Goal: Check status: Check status

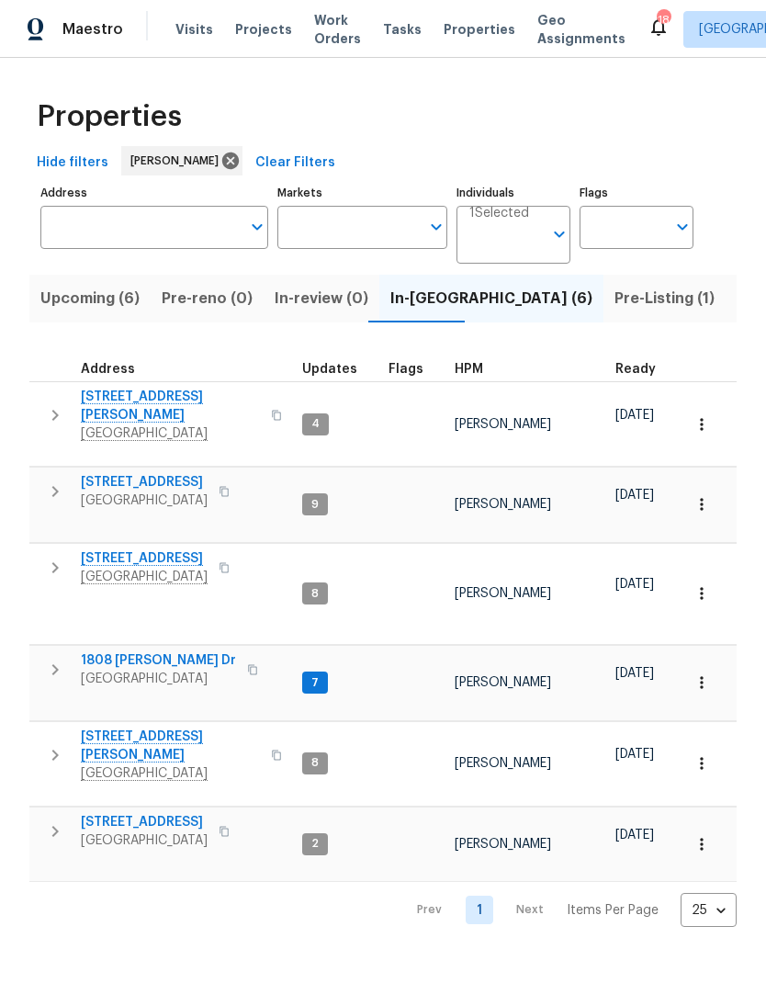
click at [159, 813] on span "[STREET_ADDRESS]" at bounding box center [144, 822] width 127 height 18
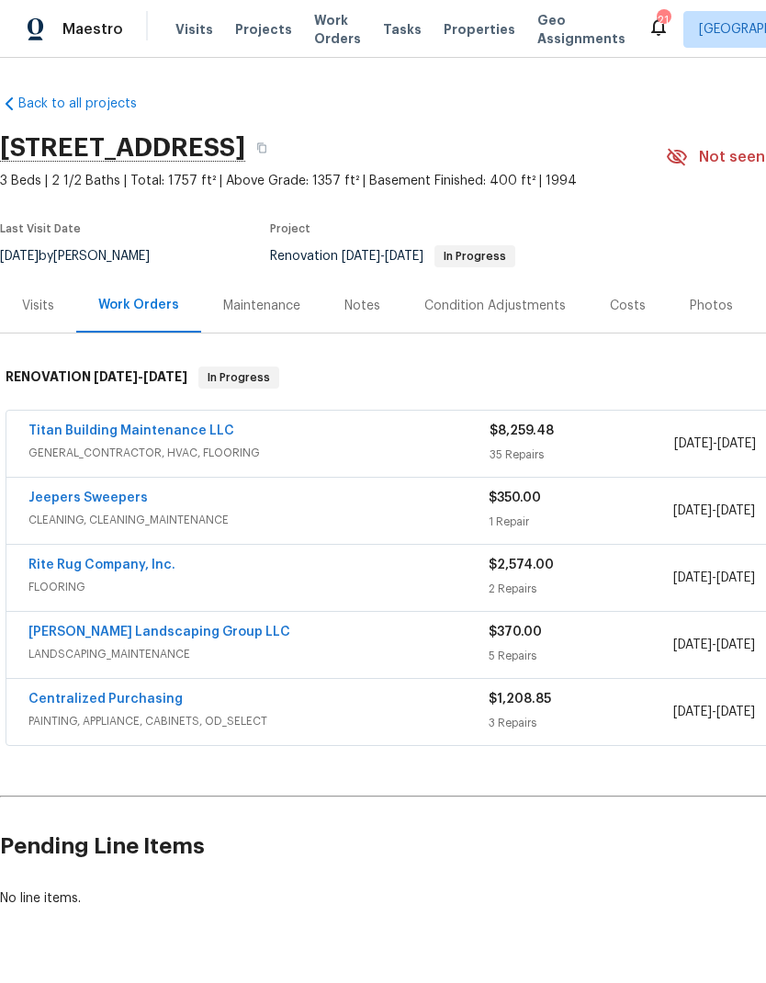
click at [141, 582] on span "FLOORING" at bounding box center [258, 587] width 460 height 18
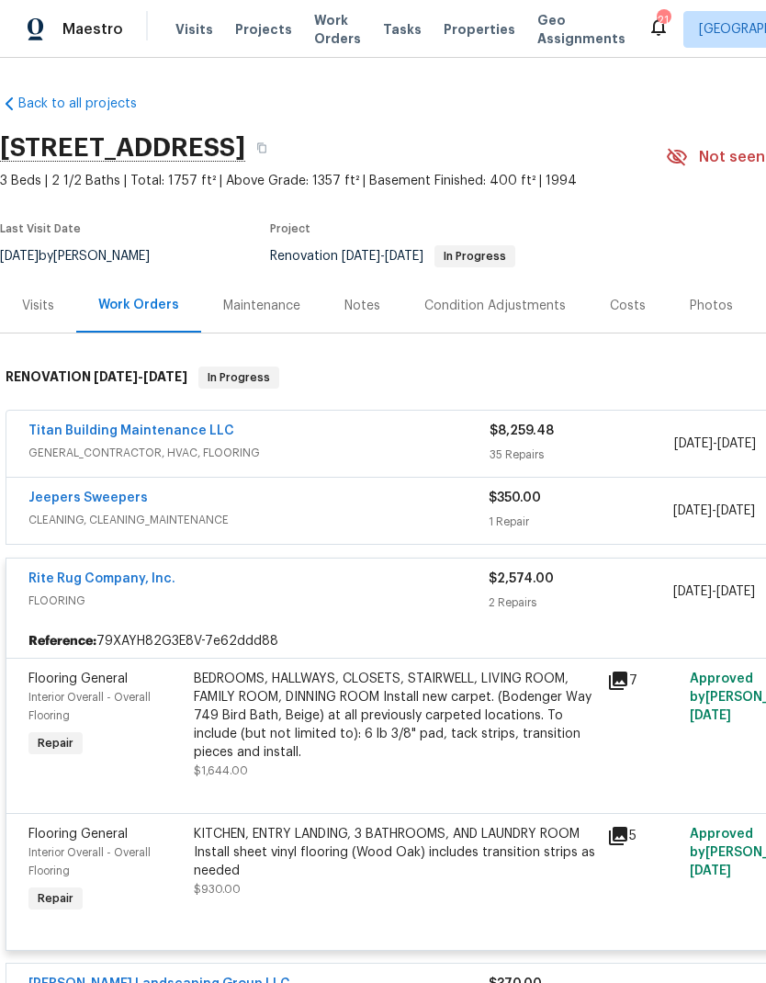
click at [155, 309] on div "Work Orders" at bounding box center [138, 305] width 81 height 18
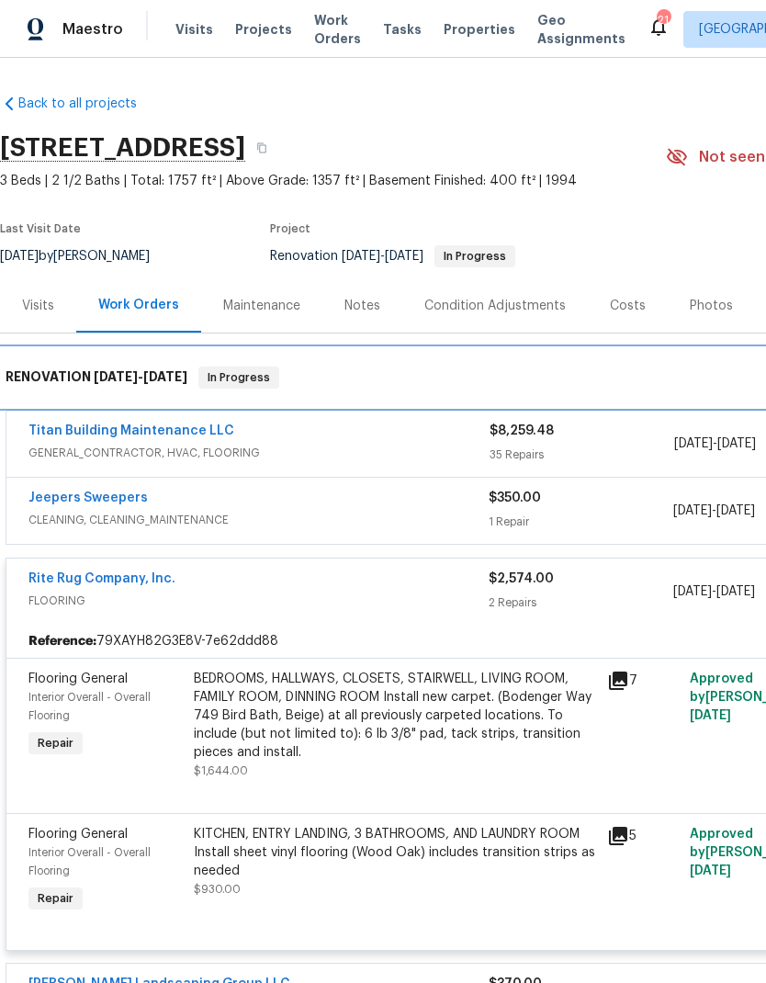
click at [157, 405] on div "RENOVATION [DATE] - [DATE] In Progress" at bounding box center [519, 377] width 1038 height 59
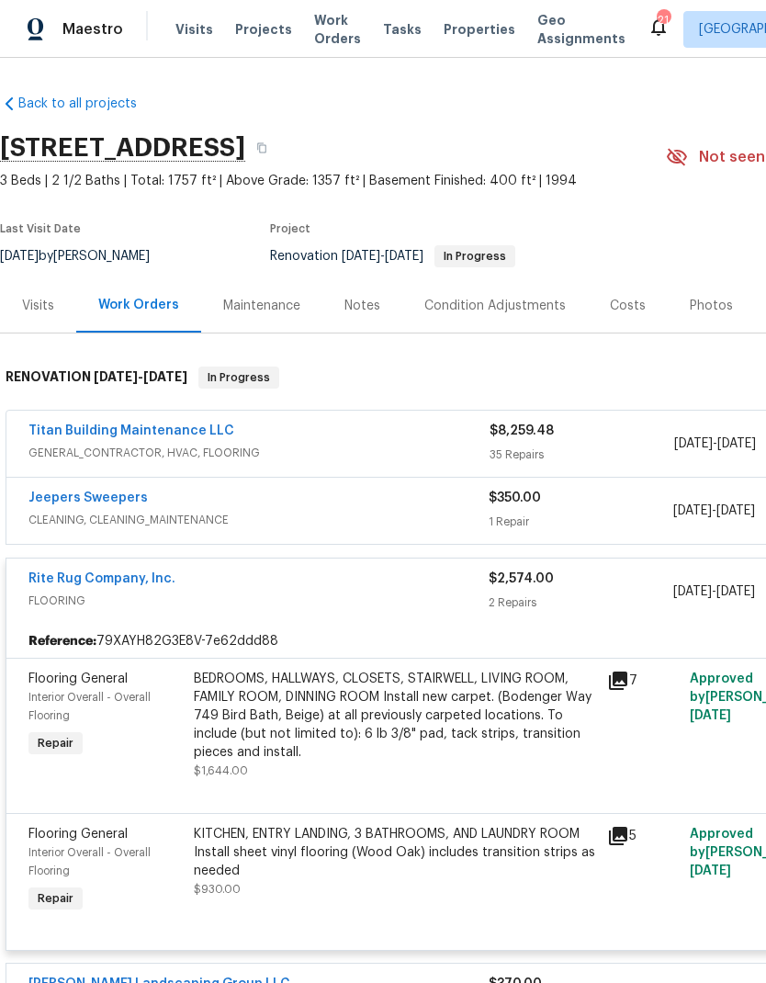
click at [164, 435] on link "Titan Building Maintenance LLC" at bounding box center [131, 430] width 206 height 13
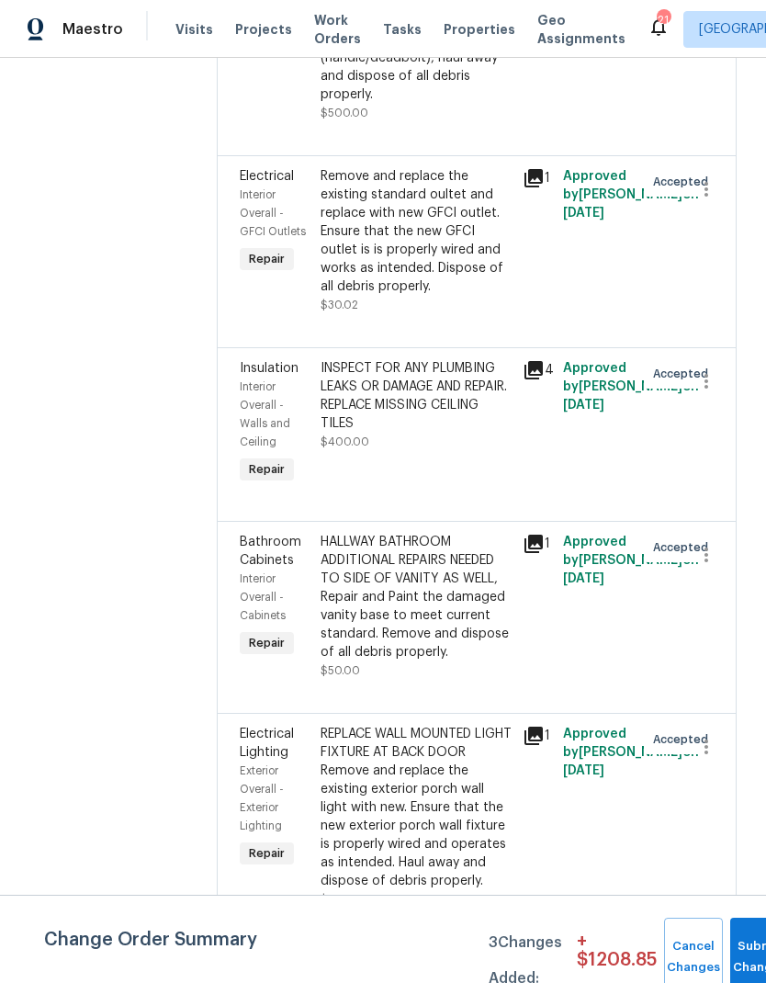
scroll to position [750, 0]
click at [526, 168] on icon at bounding box center [534, 177] width 18 height 18
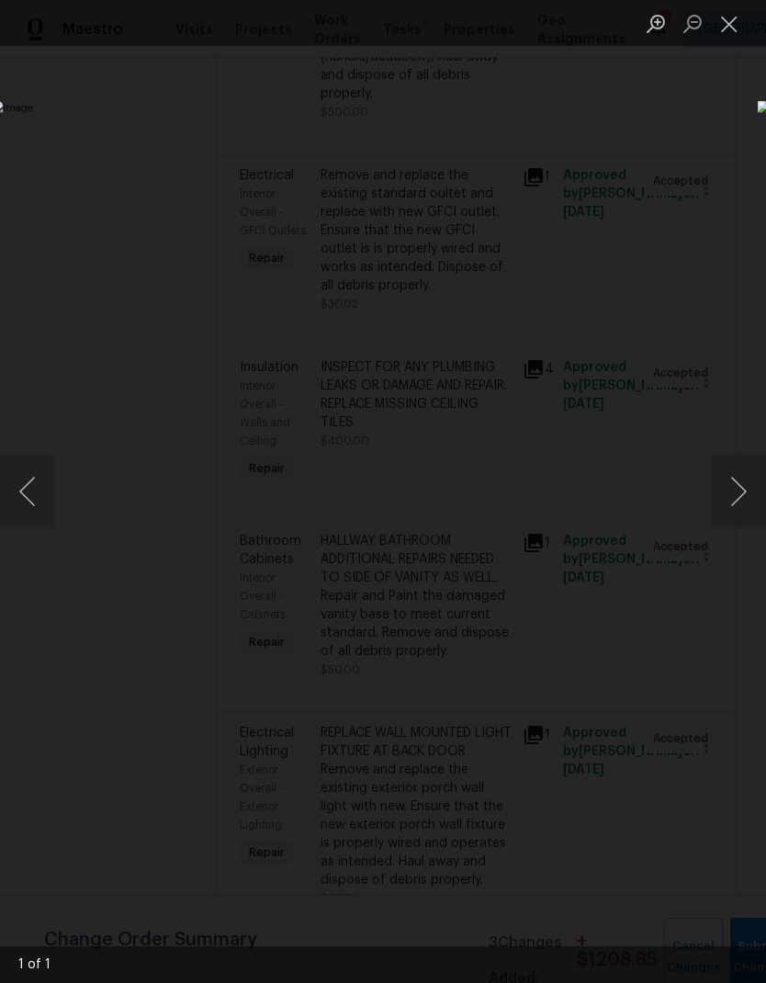
click at [741, 28] on button "Close lightbox" at bounding box center [729, 23] width 37 height 32
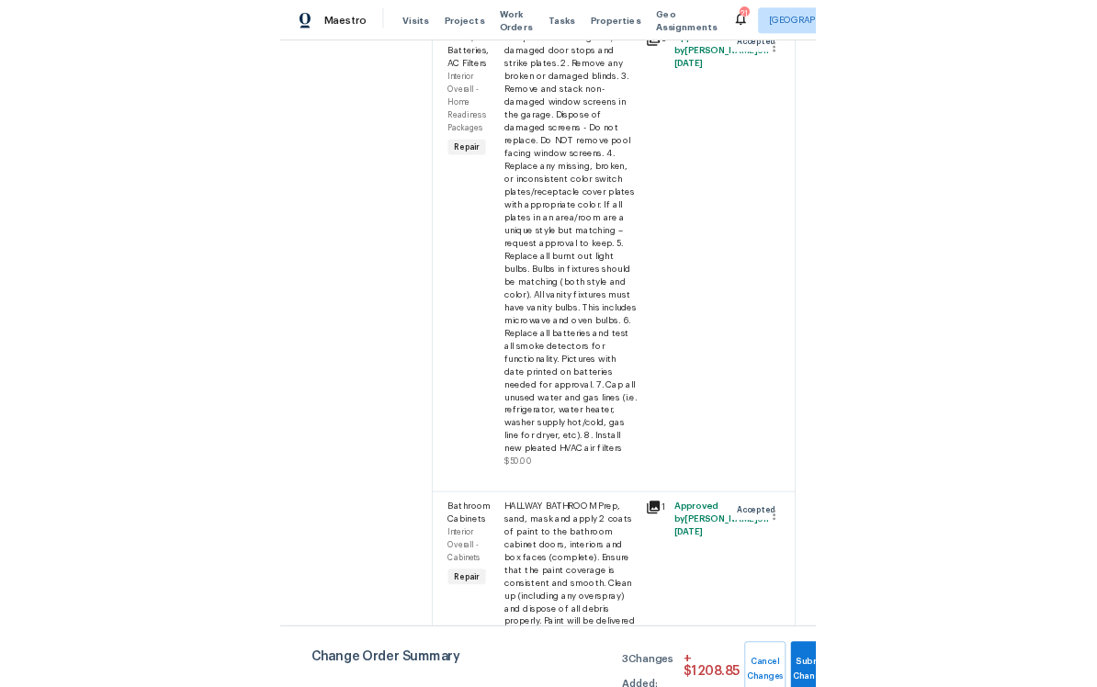
scroll to position [5241, 0]
